Goal: Find specific page/section: Find specific page/section

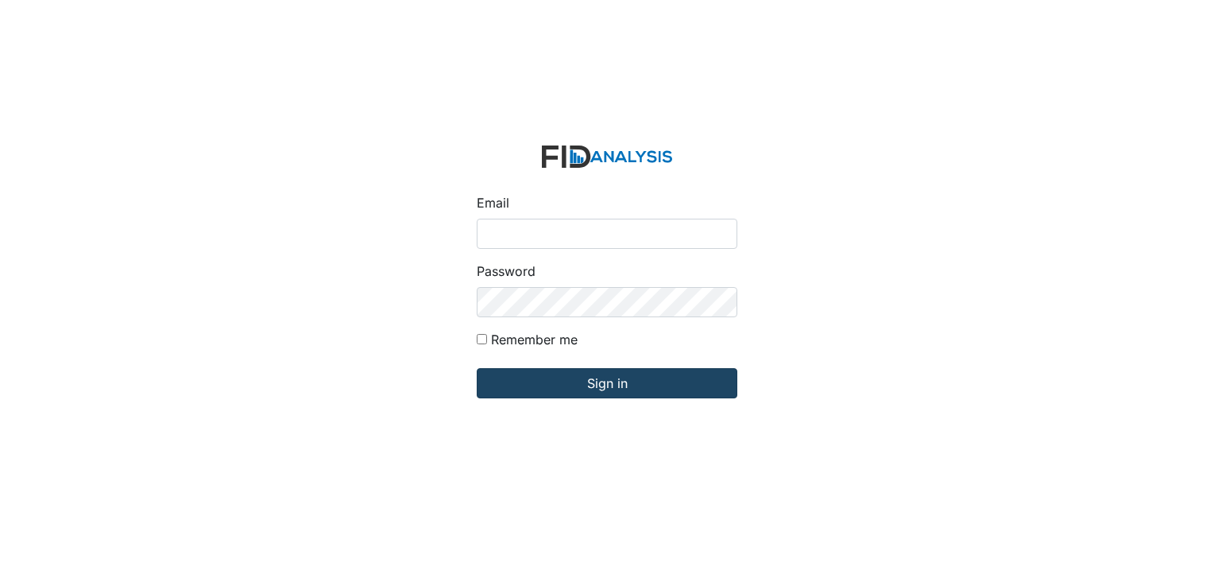
type input "[EMAIL_ADDRESS][DOMAIN_NAME]"
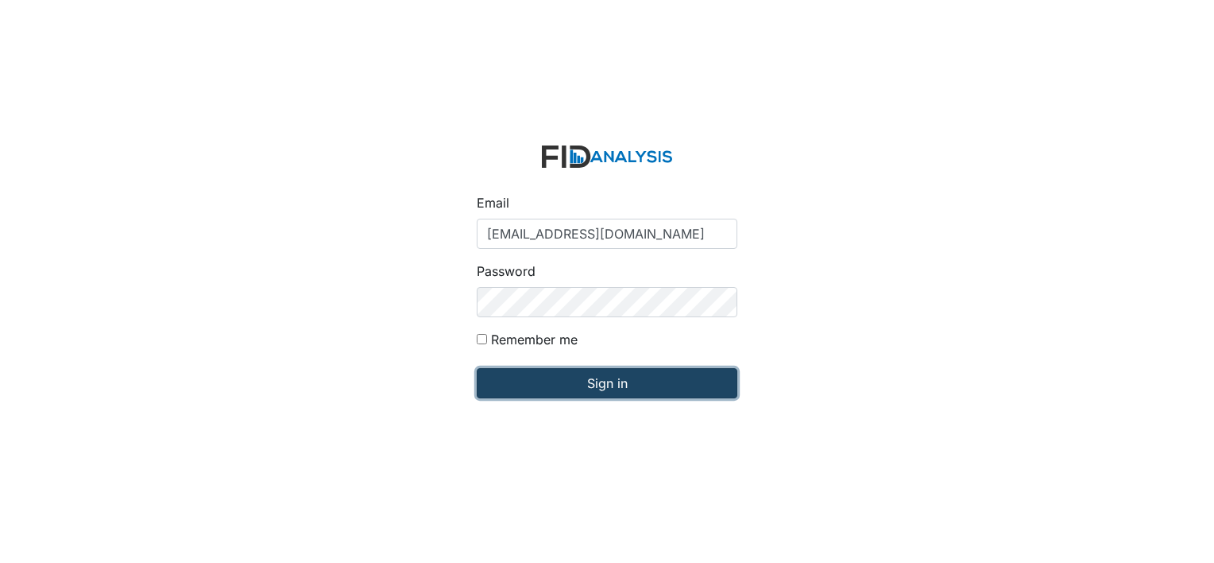
click at [575, 383] on input "Sign in" at bounding box center [607, 383] width 261 height 30
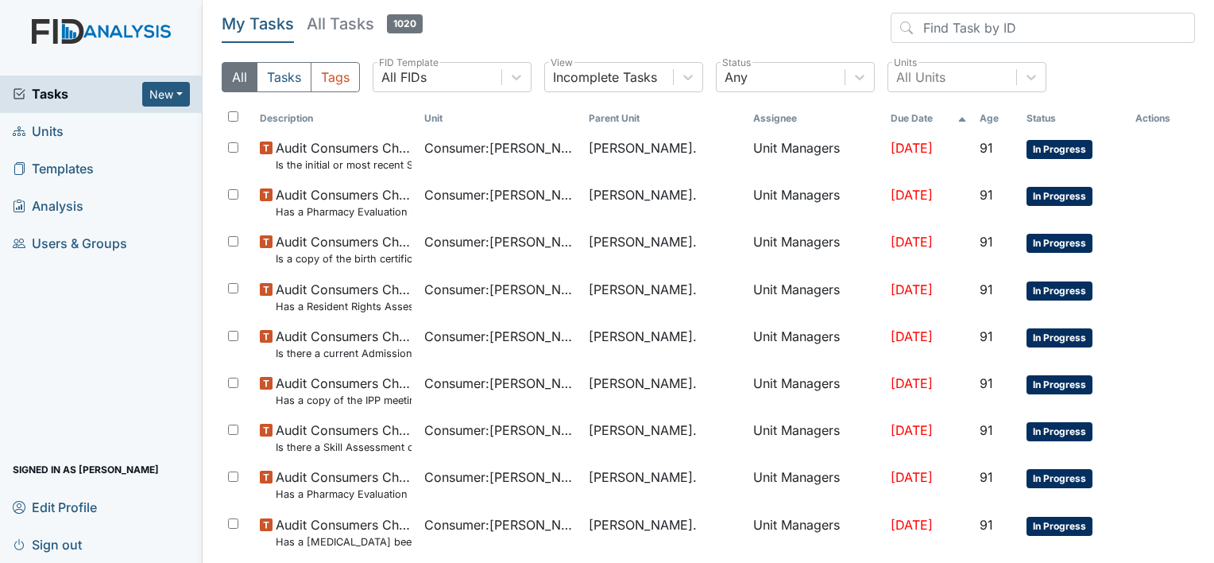
click at [61, 135] on span "Units" at bounding box center [38, 131] width 51 height 25
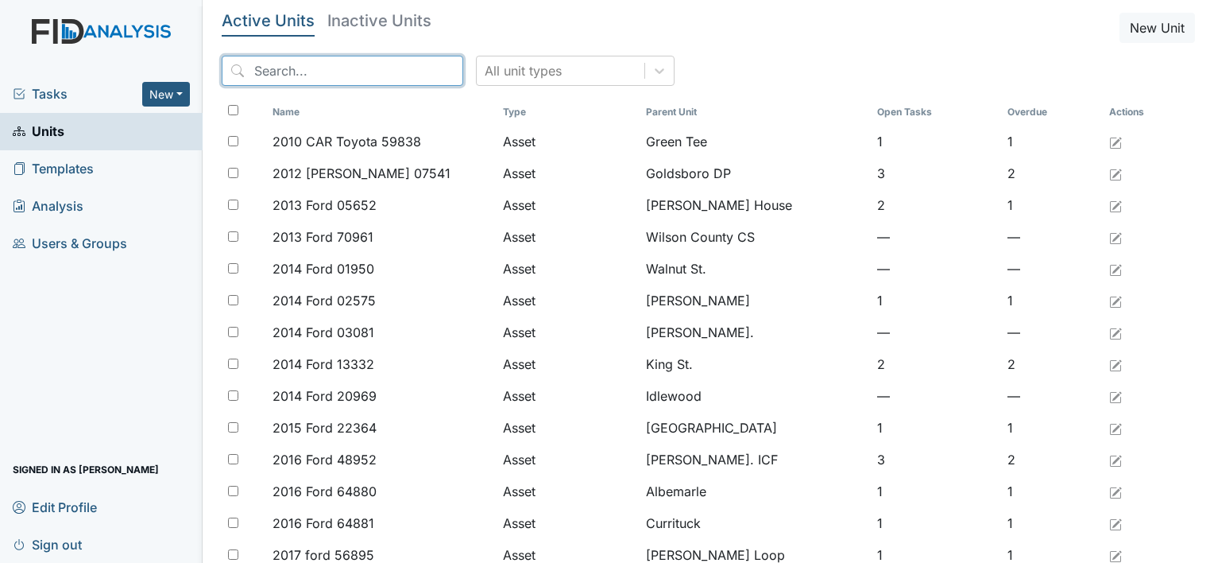
click at [259, 73] on input "search" at bounding box center [343, 71] width 242 height 30
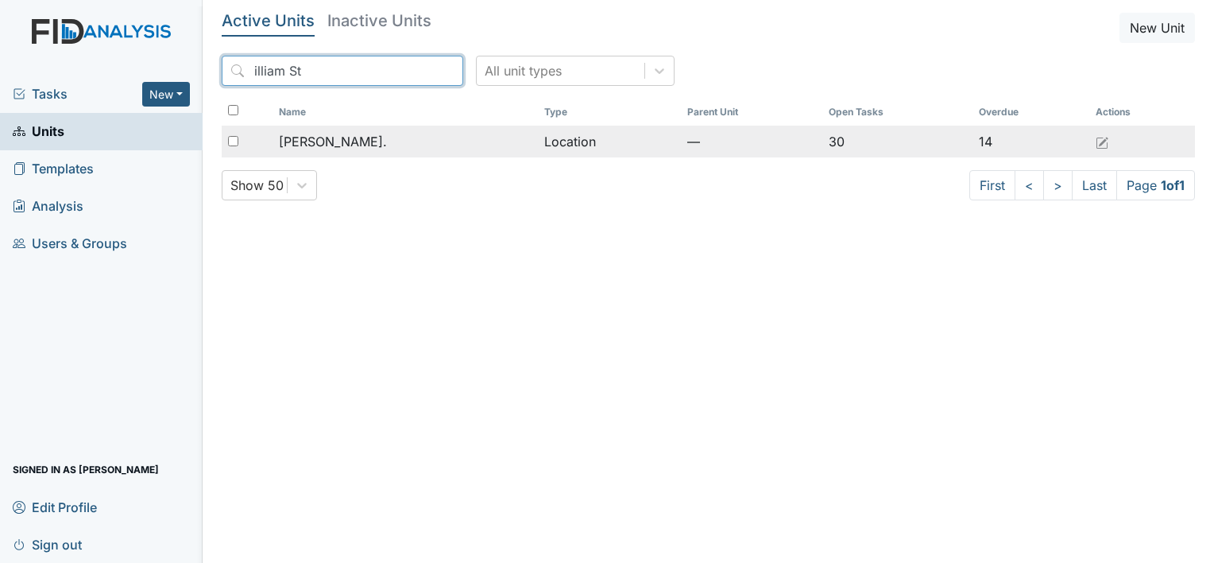
type input "illiam St"
click at [336, 145] on span "William St." at bounding box center [333, 141] width 108 height 19
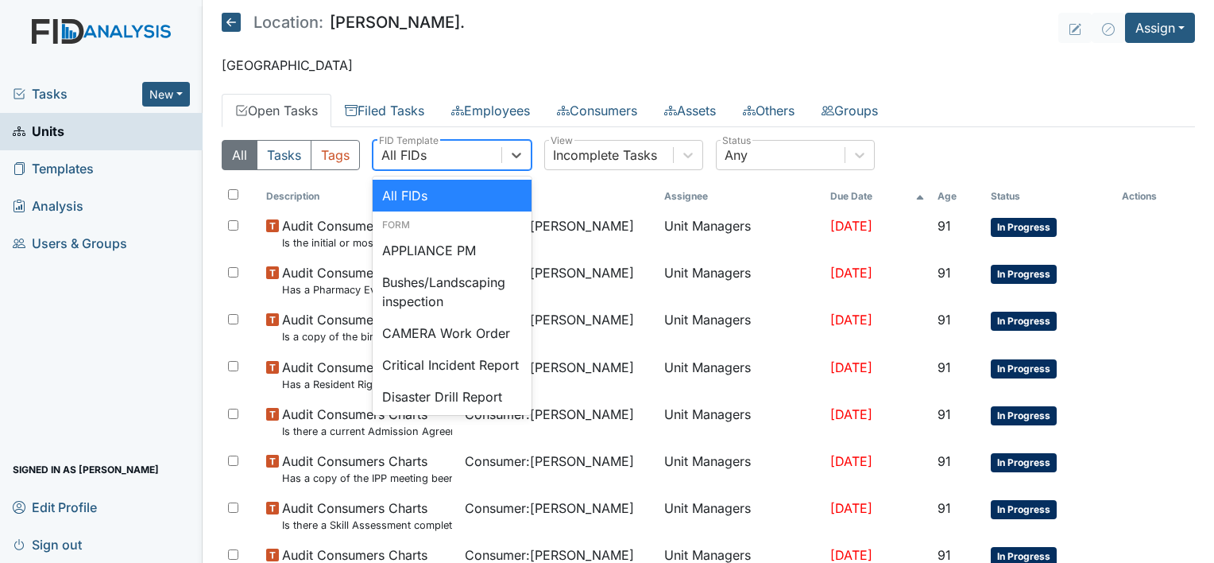
click at [375, 141] on div "All FIDs" at bounding box center [438, 155] width 128 height 29
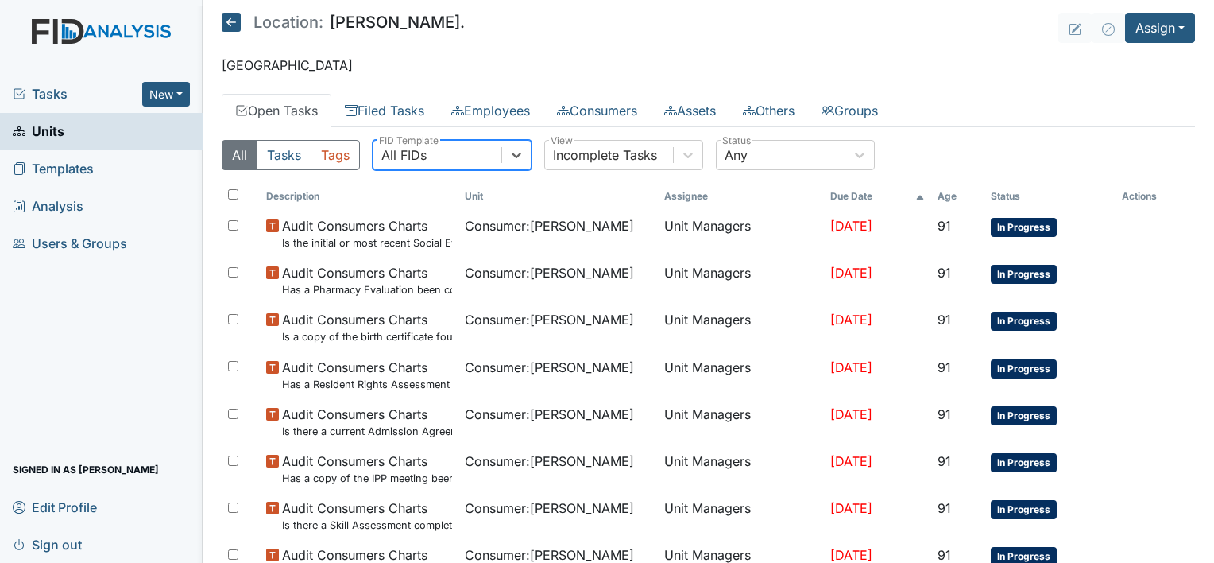
click at [375, 141] on div "All FIDs" at bounding box center [438, 155] width 128 height 29
click at [523, 154] on icon at bounding box center [517, 155] width 16 height 16
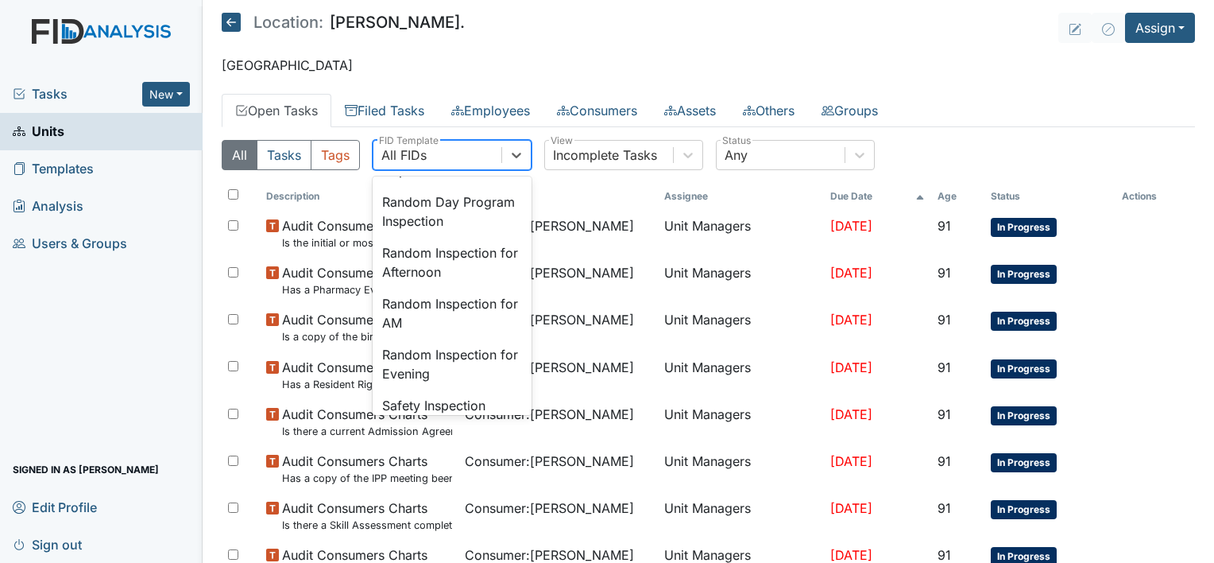
scroll to position [1419, 0]
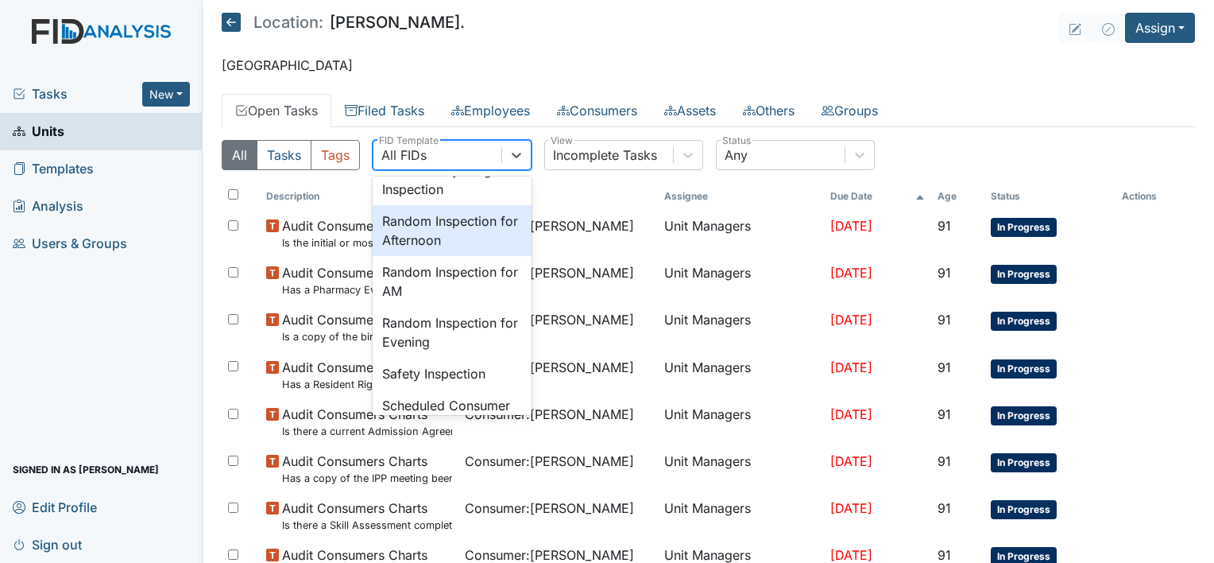
click at [418, 256] on div "Random Inspection for Afternoon" at bounding box center [452, 230] width 159 height 51
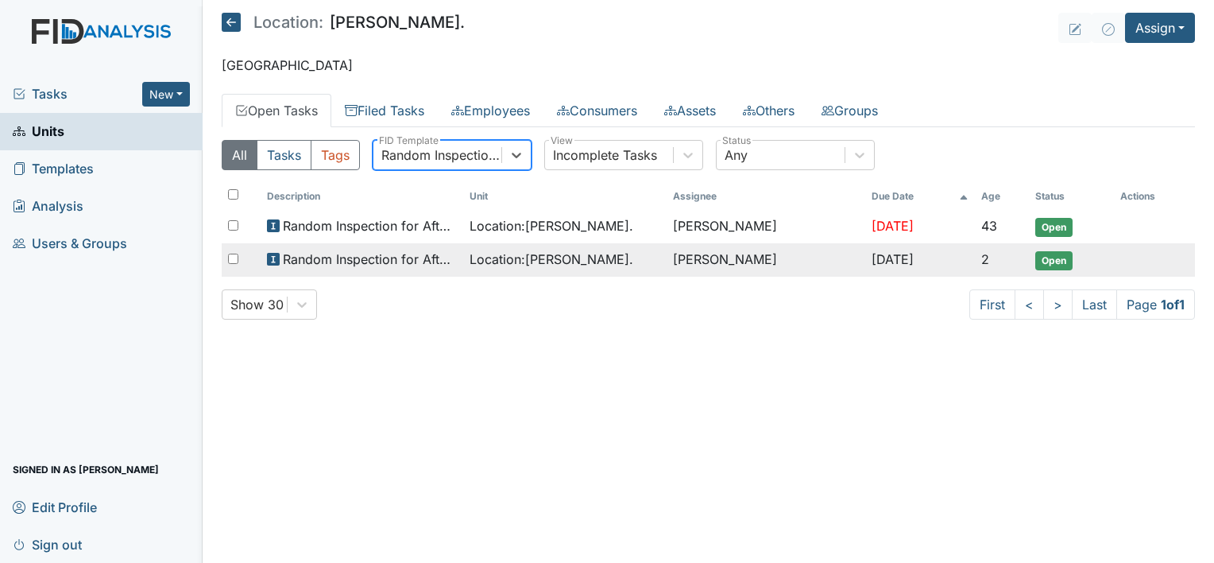
click at [350, 261] on span "Random Inspection for Afternoon" at bounding box center [370, 259] width 174 height 19
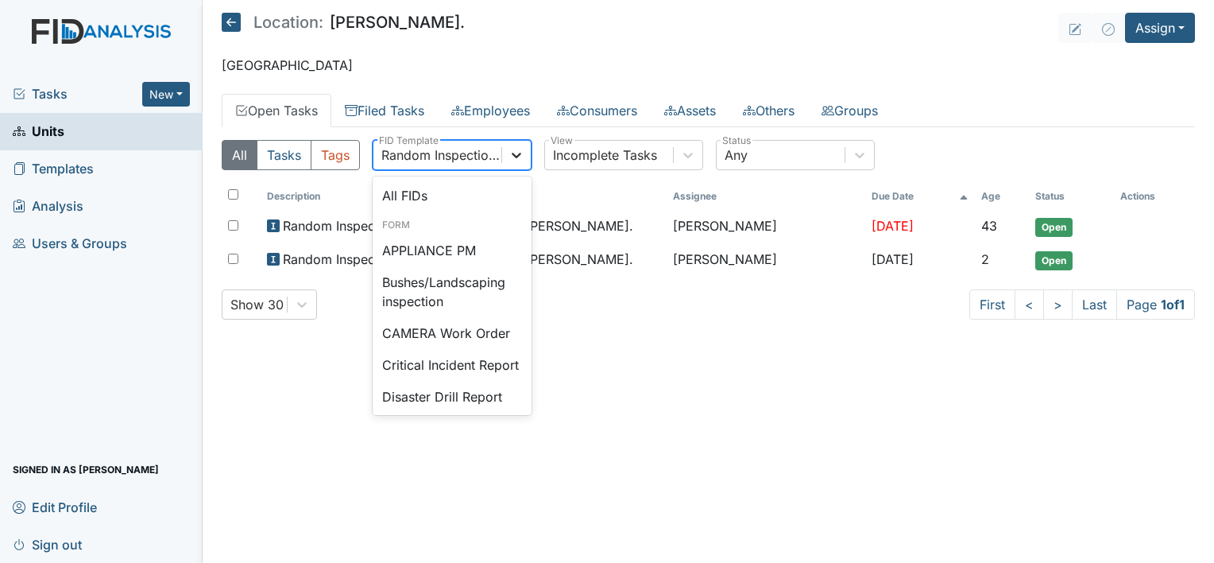
scroll to position [1354, 0]
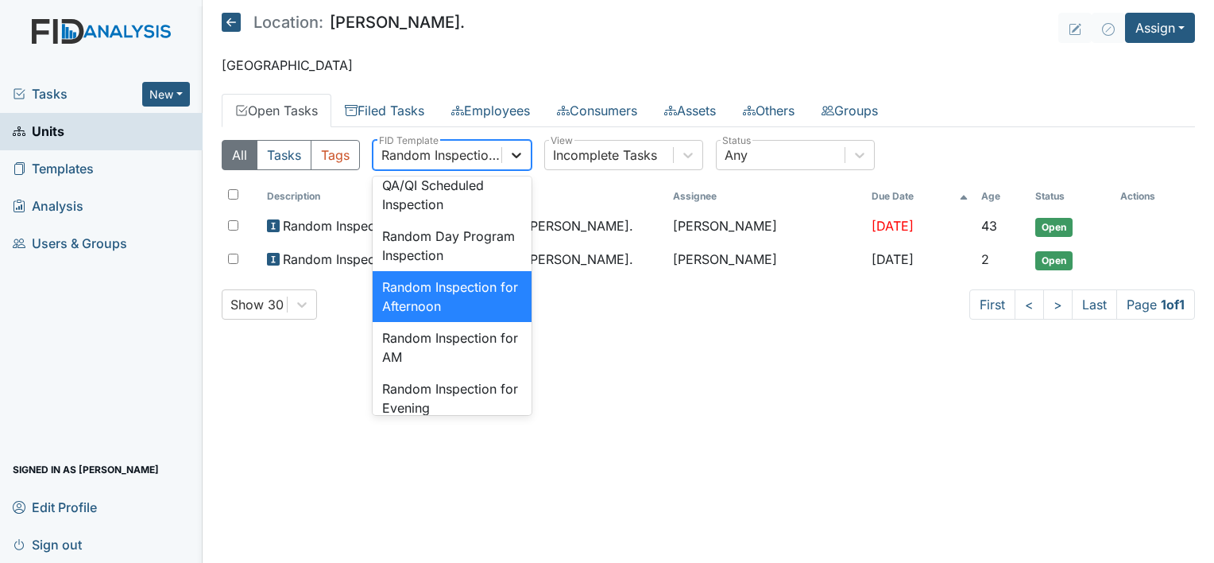
click at [521, 156] on icon at bounding box center [517, 155] width 16 height 16
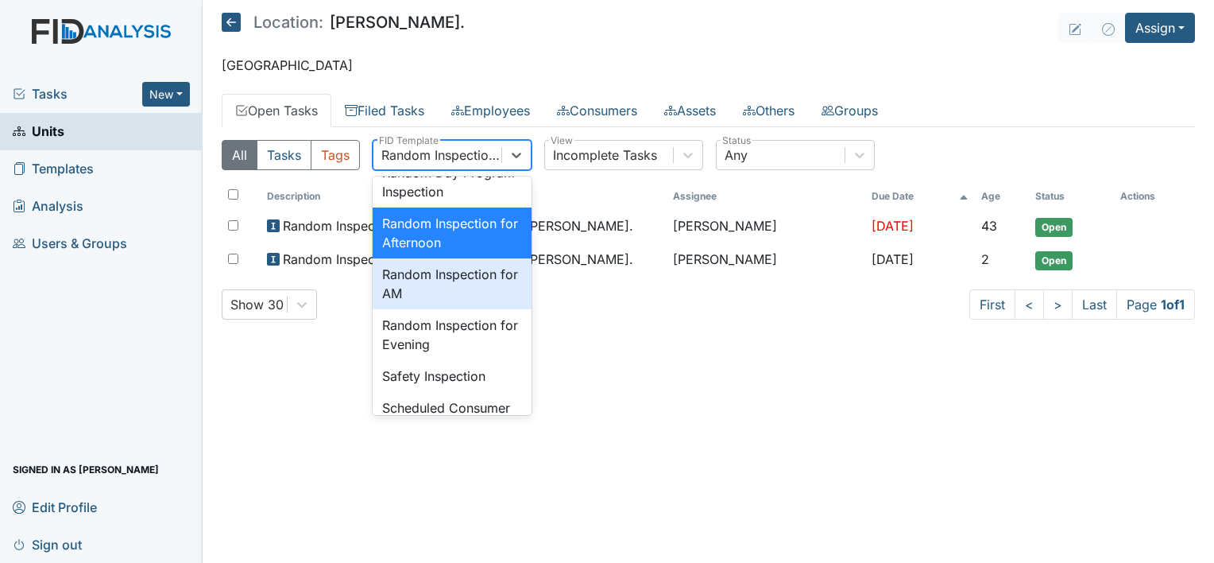
scroll to position [1459, 0]
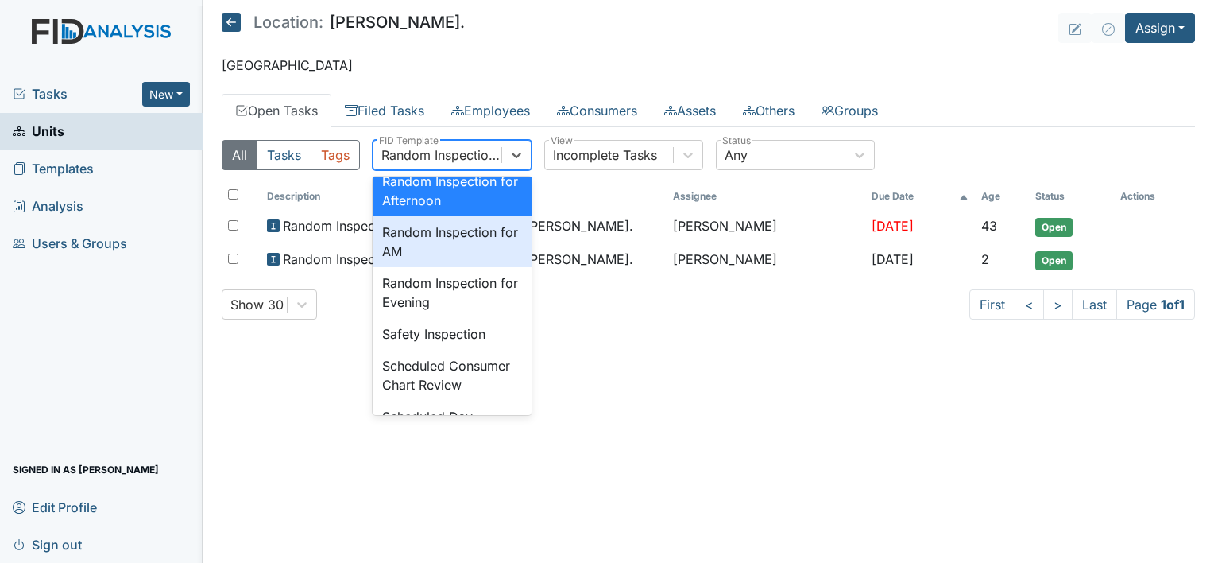
click at [461, 267] on div "Random Inspection for AM" at bounding box center [452, 241] width 159 height 51
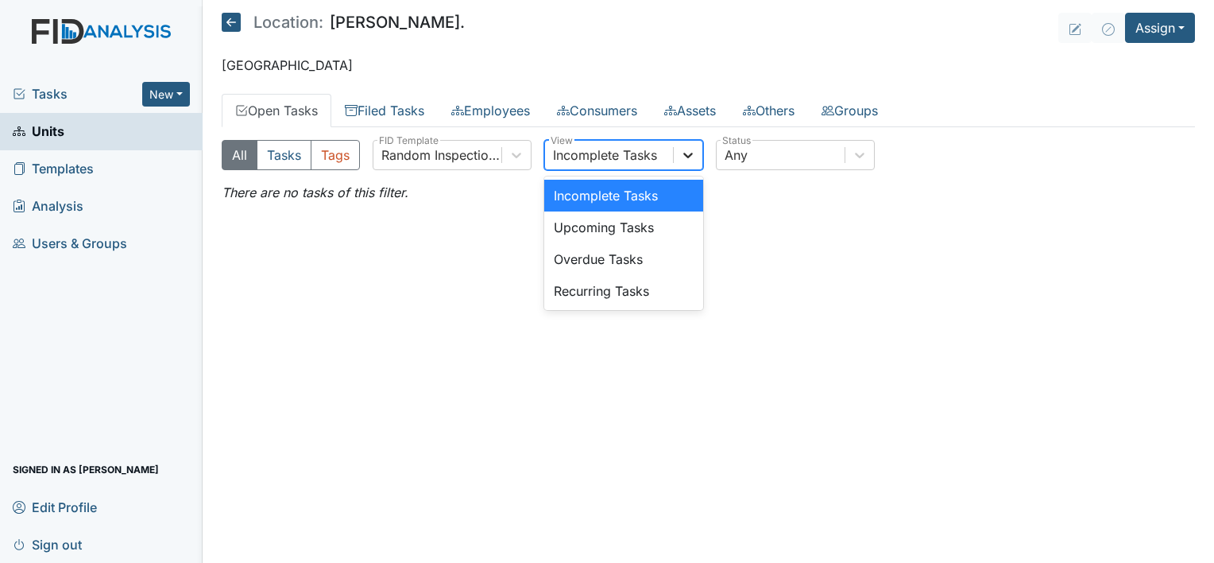
click at [686, 155] on icon at bounding box center [689, 156] width 10 height 6
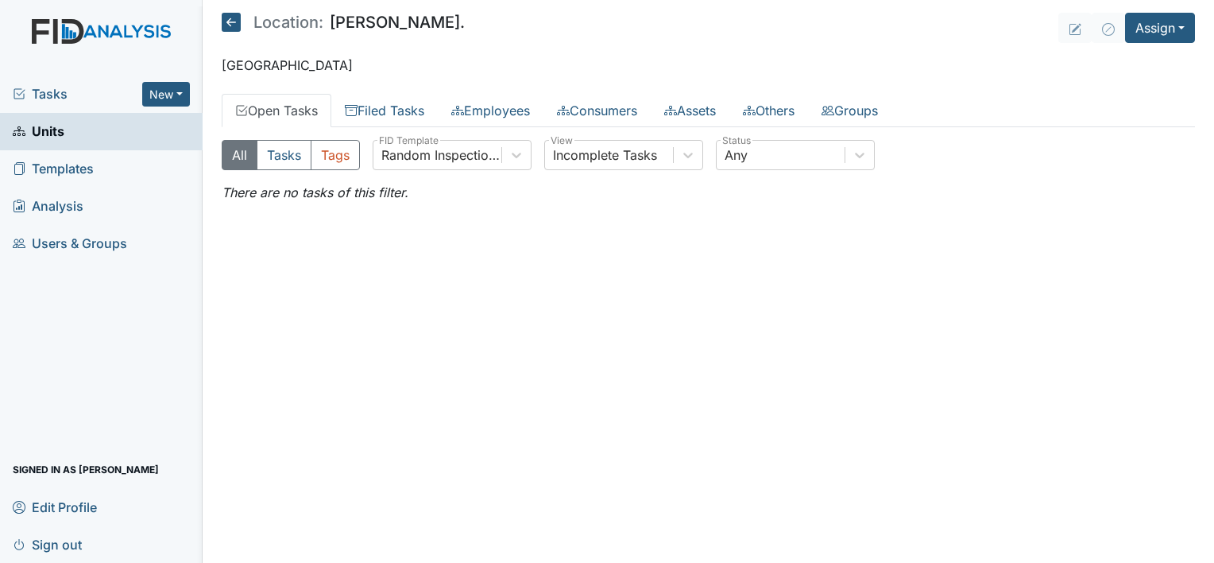
click at [728, 208] on div "All Tasks Tags Random Inspection for AM FID Template Incomplete Tasks View Any …" at bounding box center [709, 170] width 974 height 87
click at [428, 105] on link "Filed Tasks" at bounding box center [384, 110] width 106 height 33
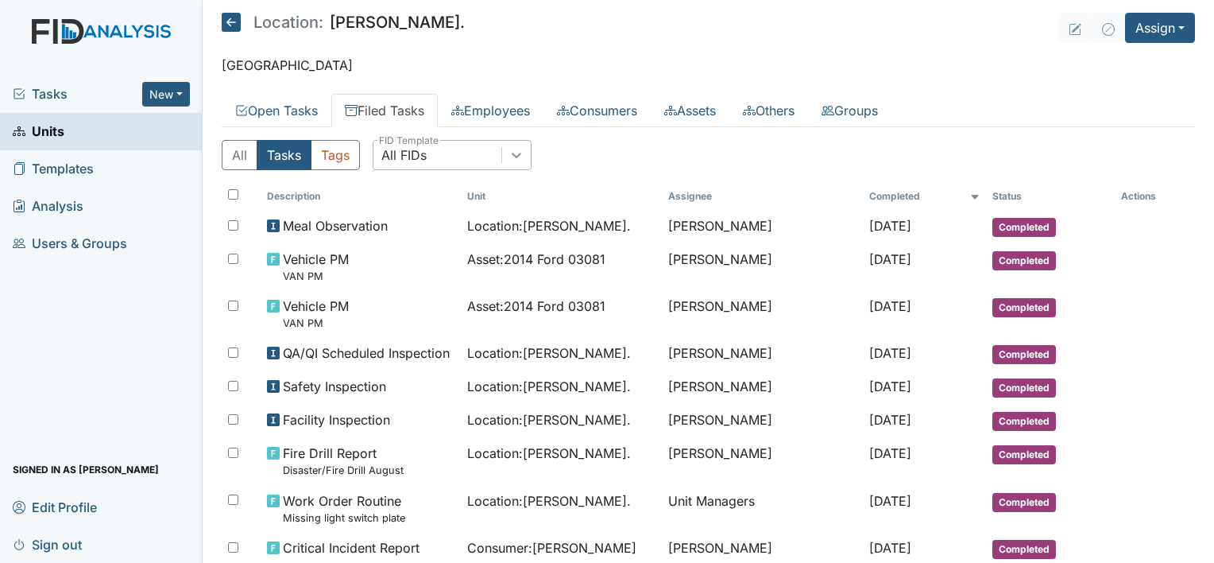
click at [522, 153] on icon at bounding box center [517, 155] width 16 height 16
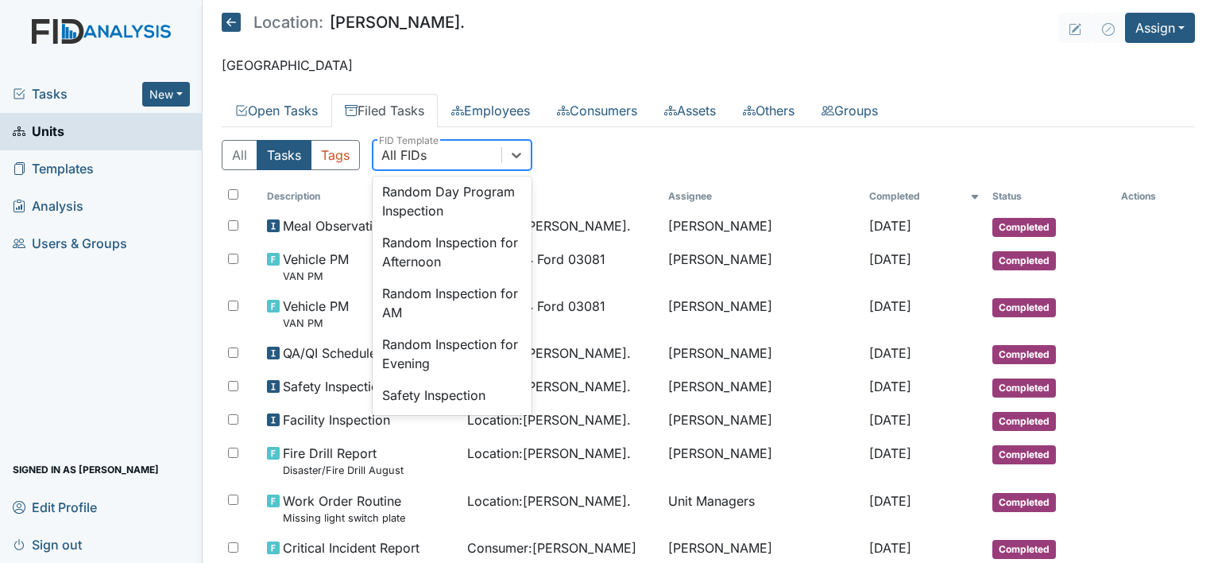
scroll to position [1408, 0]
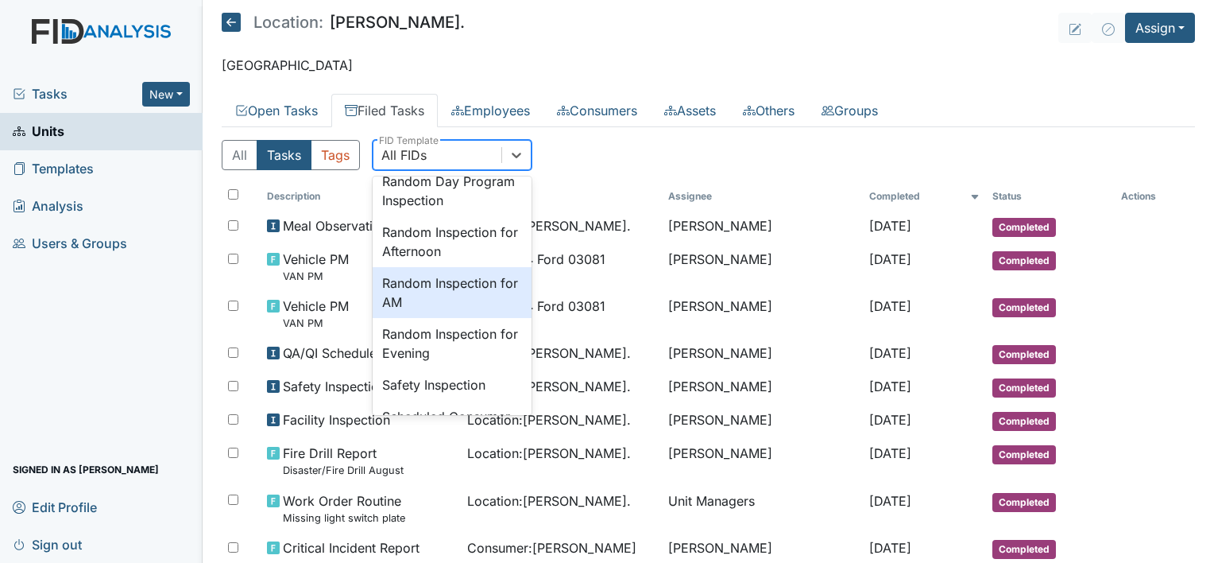
click at [456, 318] on div "Random Inspection for AM" at bounding box center [452, 292] width 159 height 51
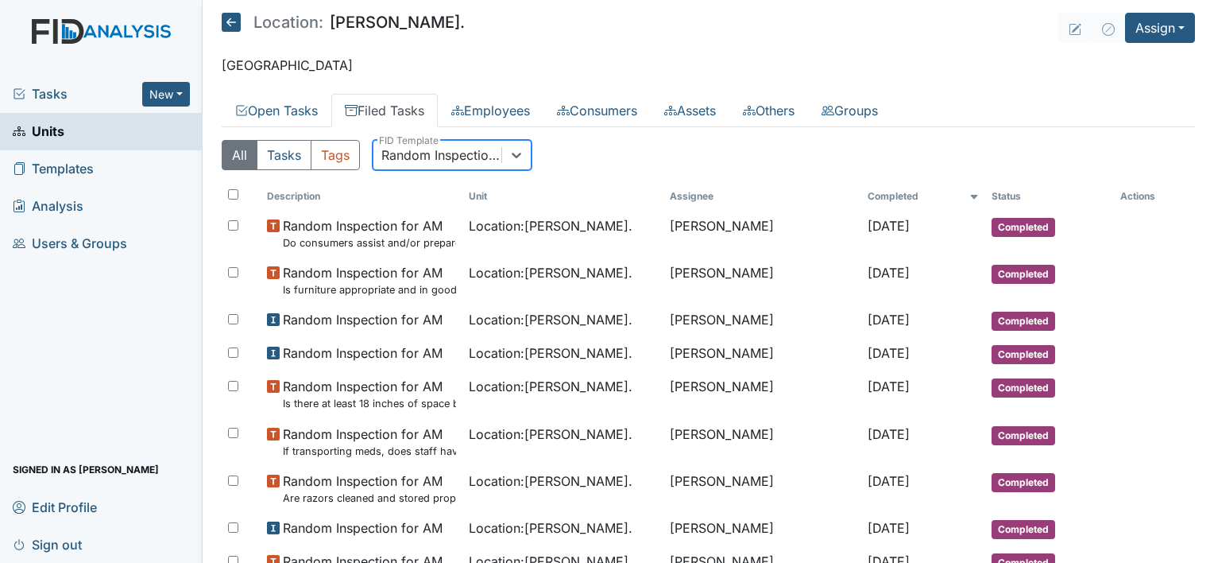
scroll to position [0, 0]
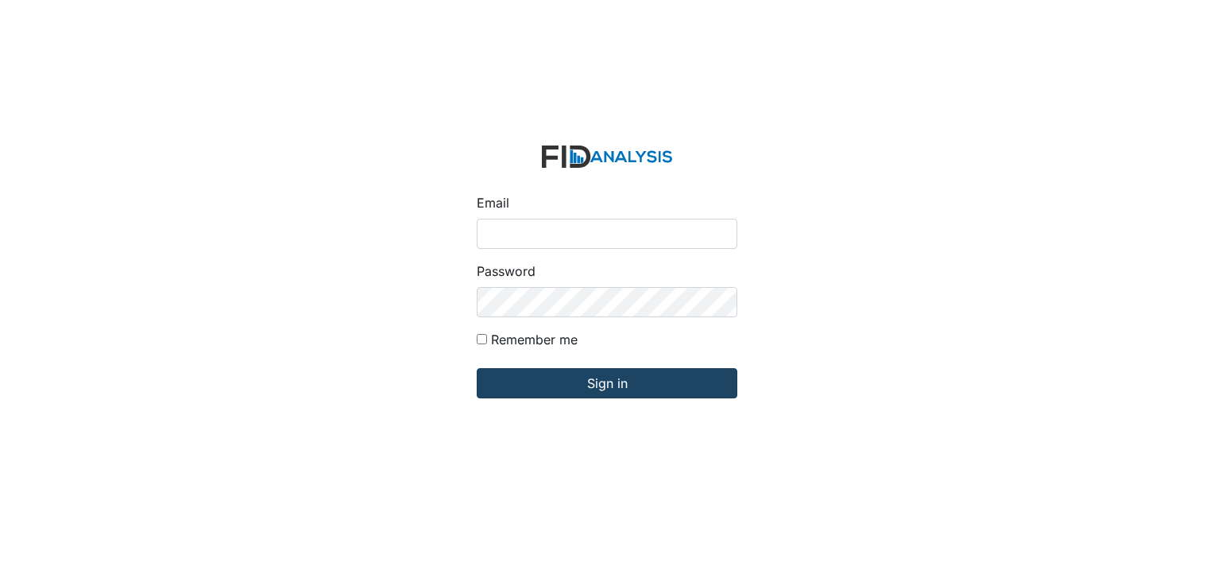
type input "[EMAIL_ADDRESS][DOMAIN_NAME]"
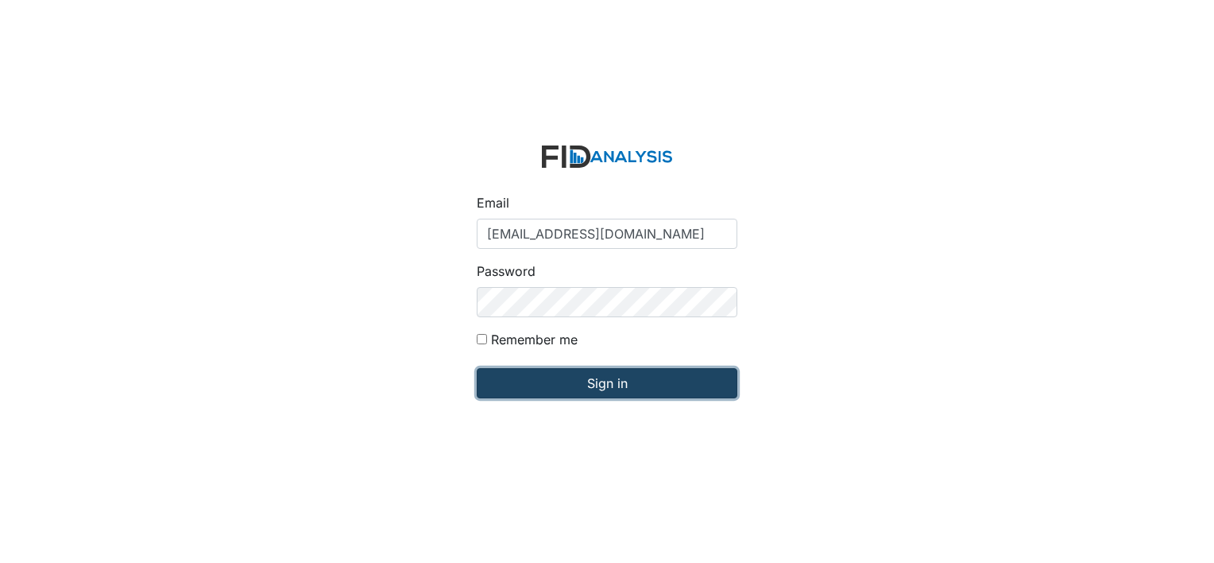
click at [601, 389] on input "Sign in" at bounding box center [607, 383] width 261 height 30
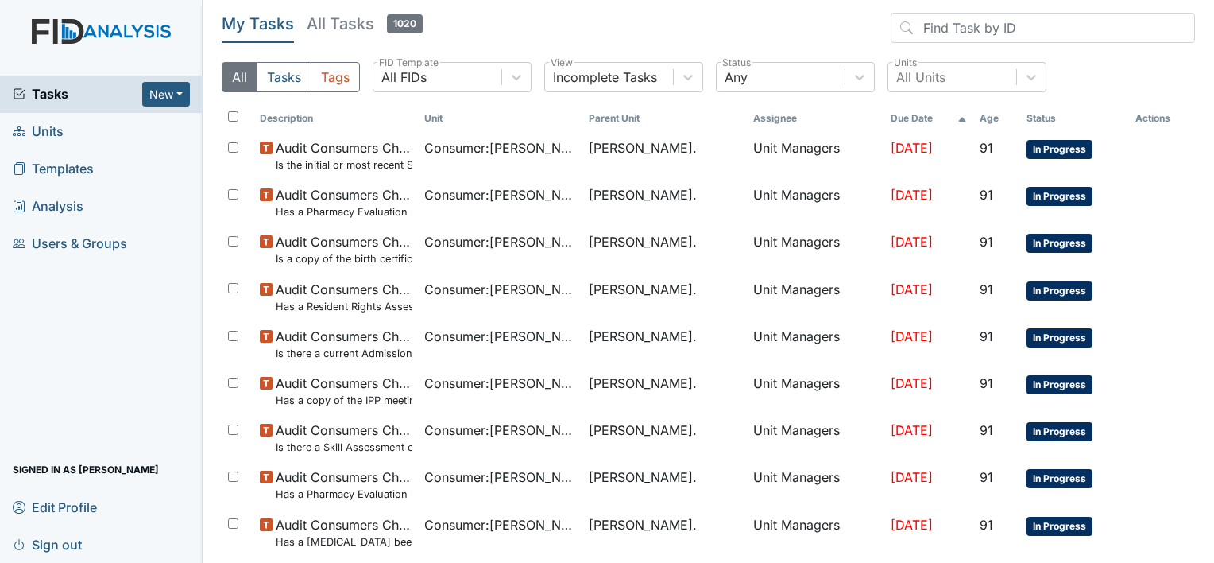
click at [44, 137] on span "Units" at bounding box center [38, 131] width 51 height 25
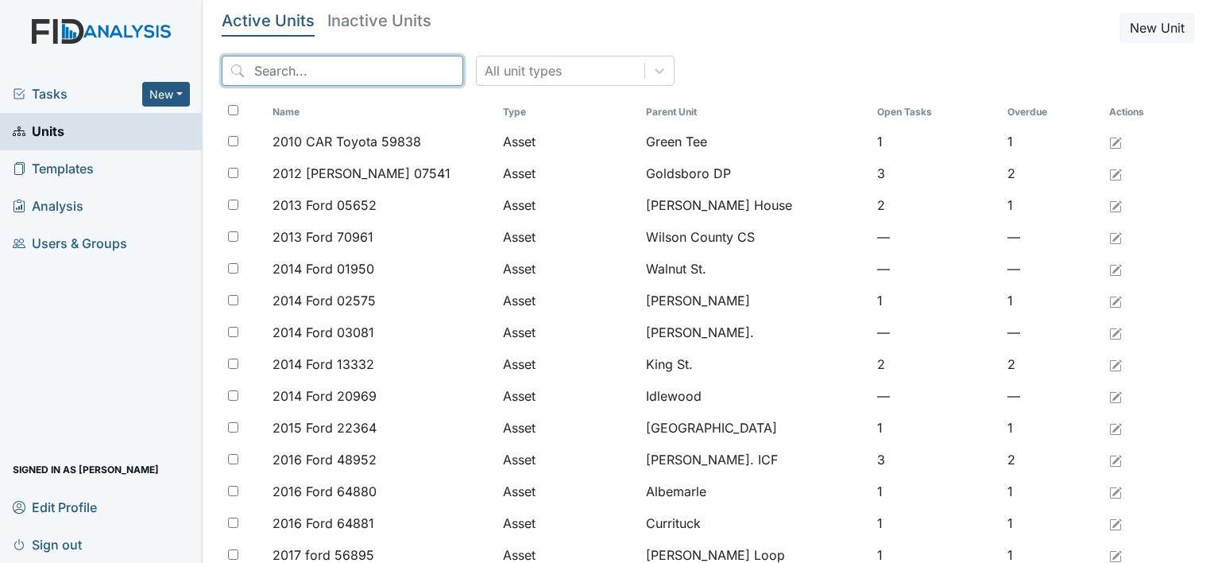
click at [251, 68] on input "search" at bounding box center [343, 71] width 242 height 30
